Goal: Navigation & Orientation: Find specific page/section

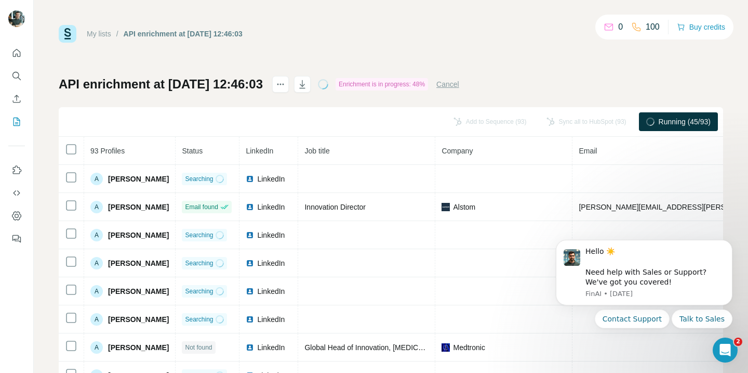
click at [91, 32] on link "My lists" at bounding box center [99, 34] width 24 height 8
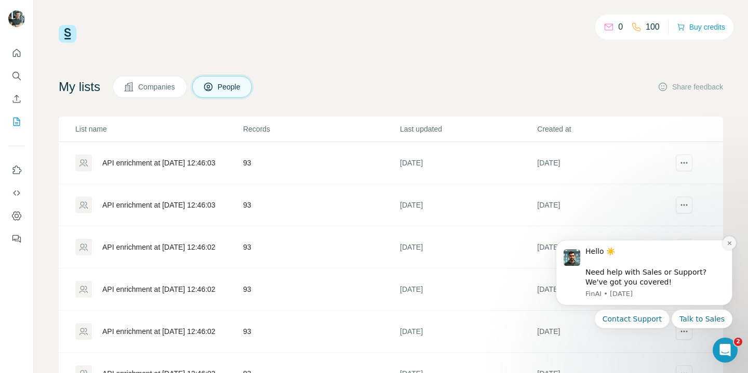
click at [727, 243] on icon "Dismiss notification" at bounding box center [730, 243] width 6 height 6
click at [729, 242] on icon "Dismiss notification" at bounding box center [730, 243] width 4 height 4
click at [729, 242] on icon "Dismiss notification" at bounding box center [729, 243] width 3 height 3
